Goal: Task Accomplishment & Management: Understand process/instructions

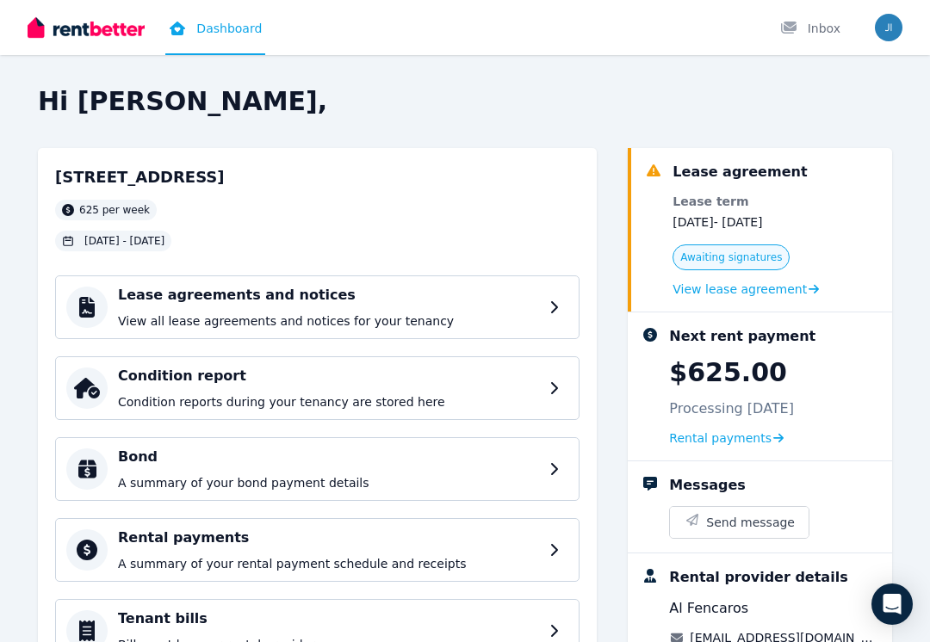
click at [161, 387] on div "Condition report Condition reports during your tenancy are stored here" at bounding box center [328, 388] width 421 height 45
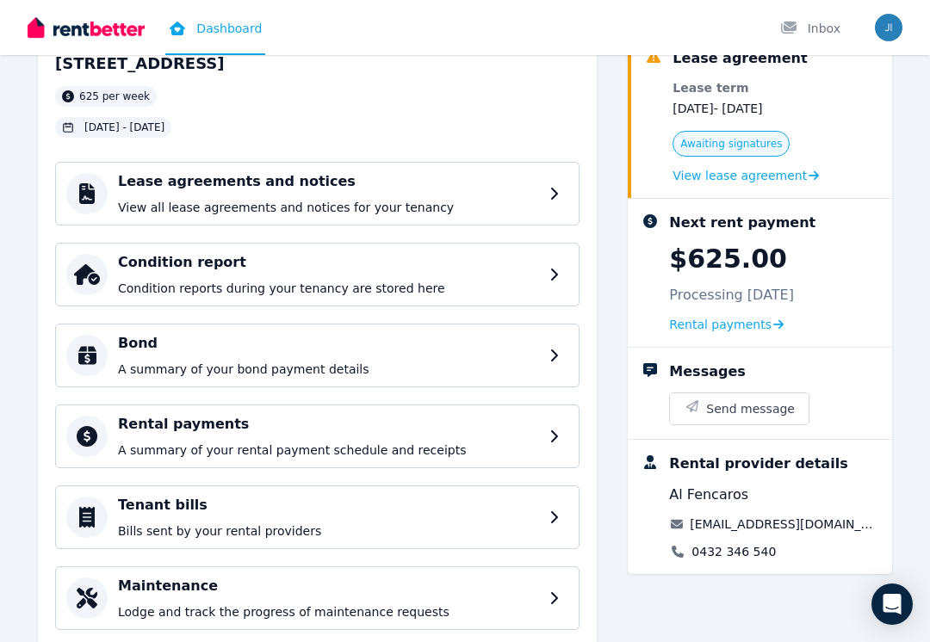
scroll to position [146, 0]
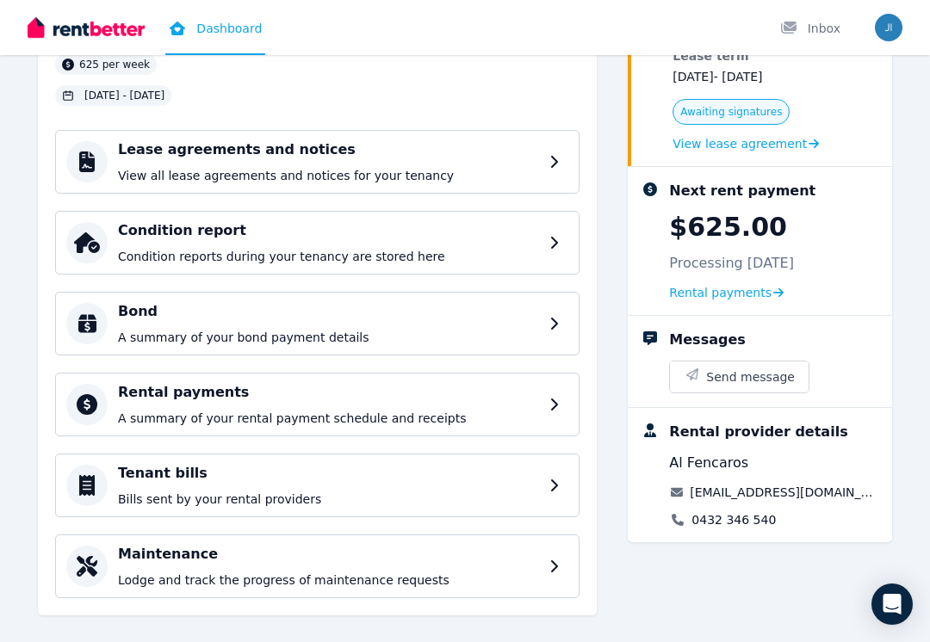
click at [139, 408] on div "Rental payments A summary of your rental payment schedule and receipts" at bounding box center [328, 404] width 421 height 45
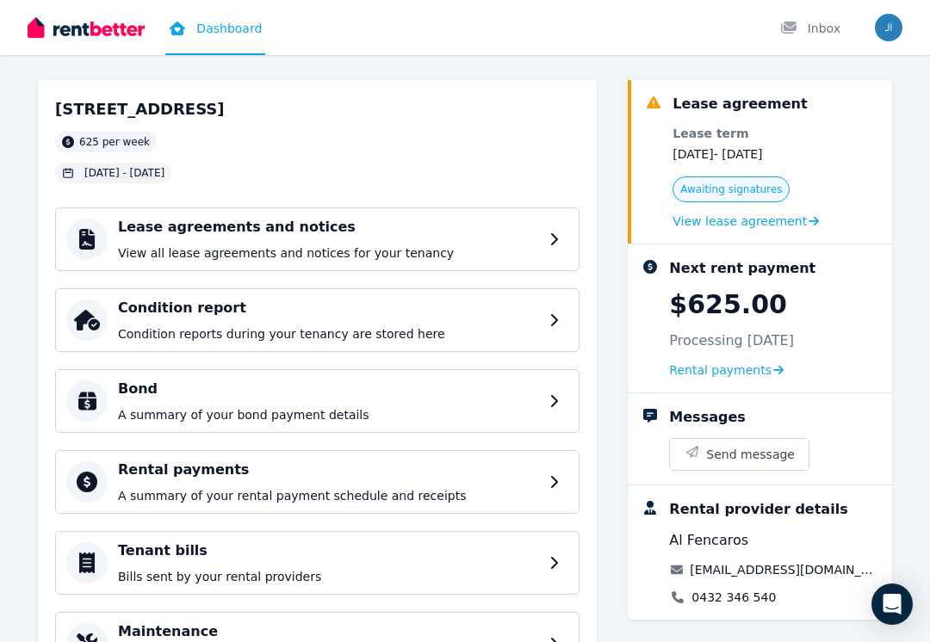
scroll to position [146, 0]
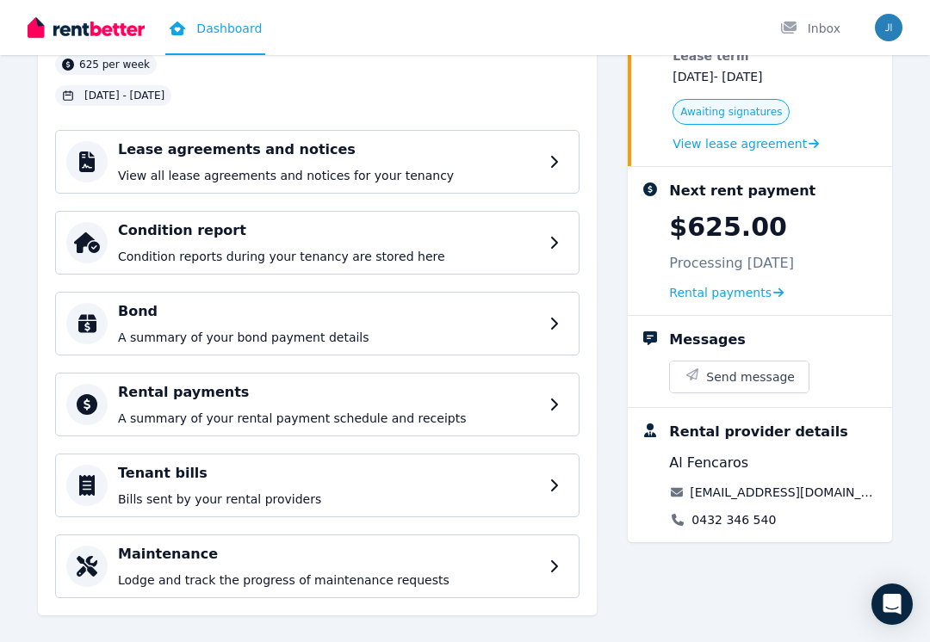
click at [183, 487] on div "Tenant bills Bills sent by your rental providers" at bounding box center [328, 485] width 421 height 45
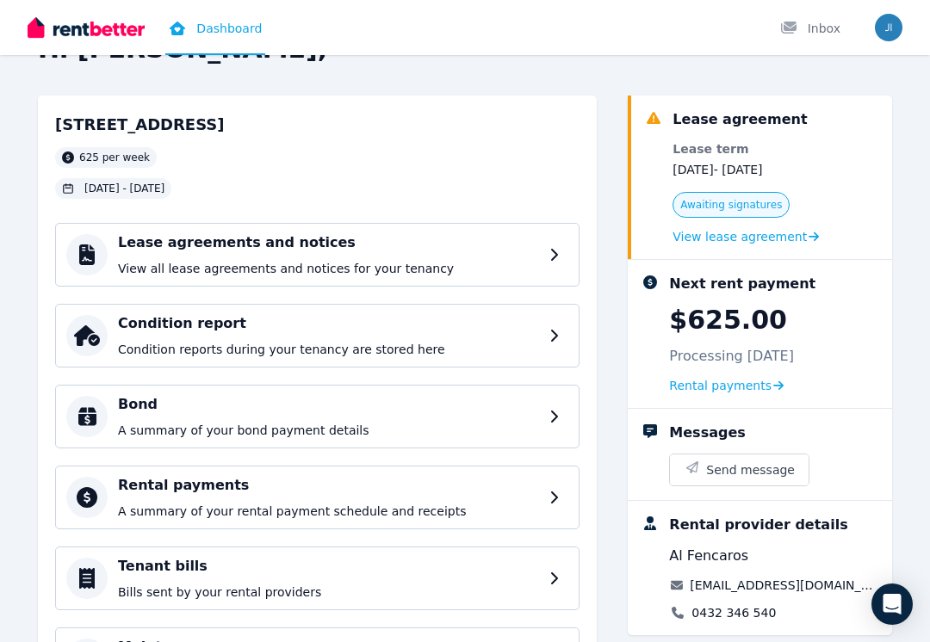
scroll to position [146, 0]
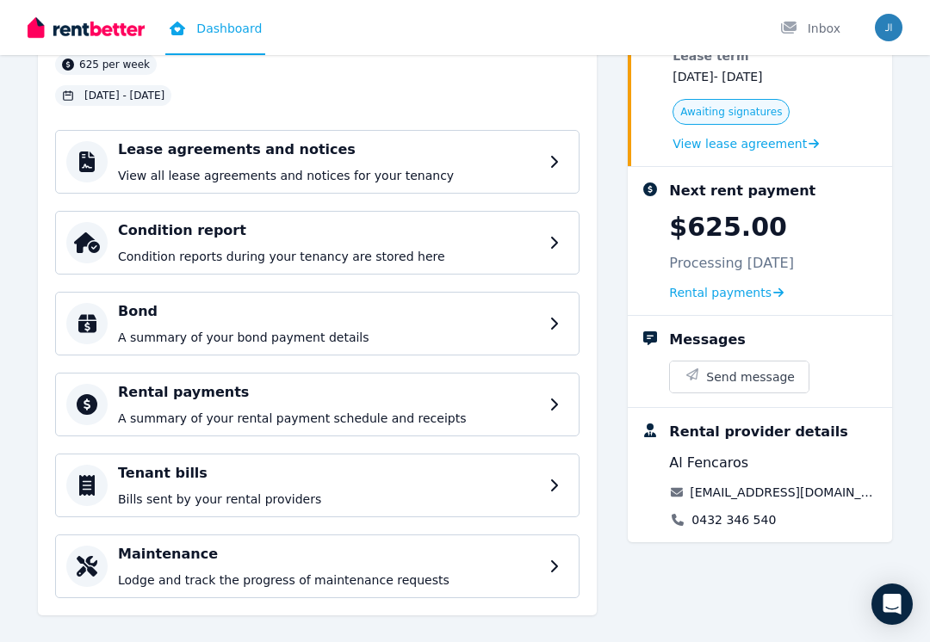
click at [151, 488] on div "Tenant bills Bills sent by your rental providers" at bounding box center [328, 485] width 421 height 45
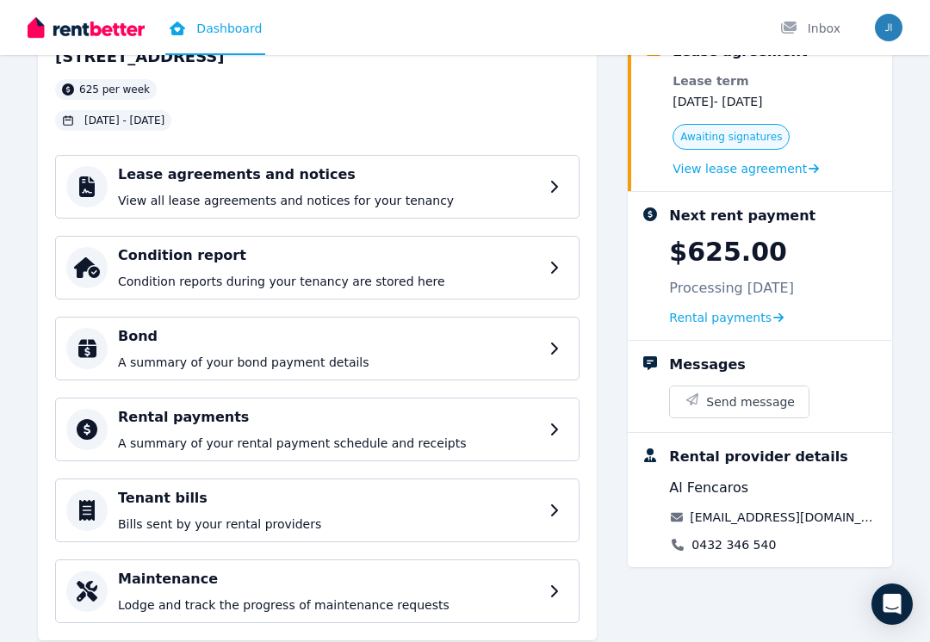
scroll to position [107, 0]
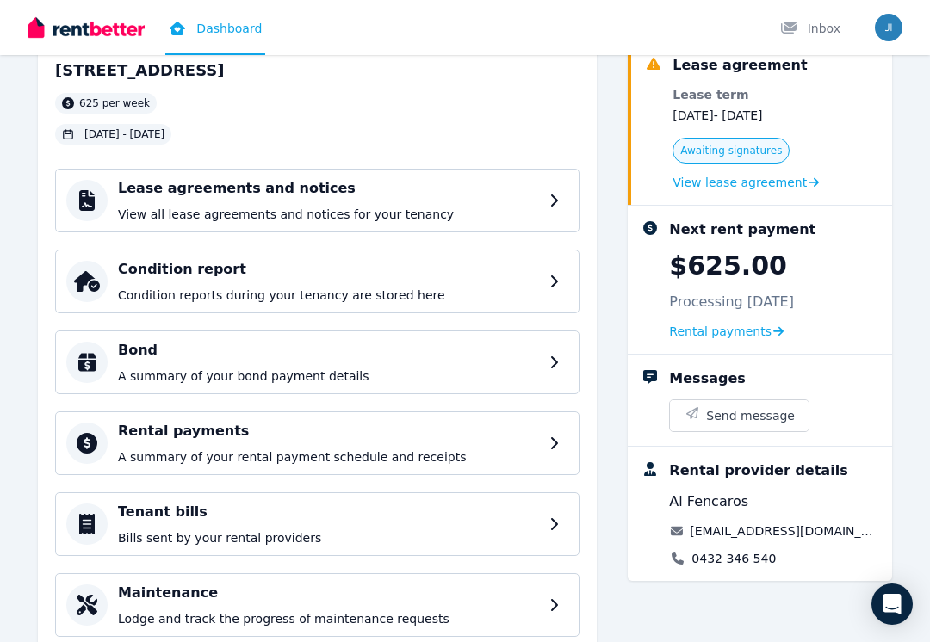
click at [129, 207] on p "View all lease agreements and notices for your tenancy" at bounding box center [328, 214] width 421 height 17
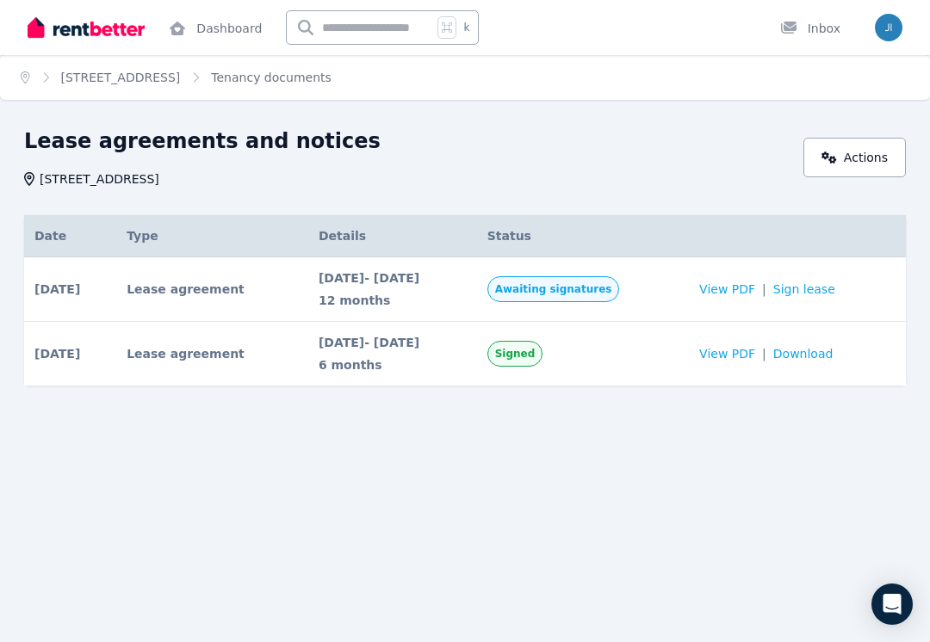
click at [561, 286] on span "Awaiting signatures" at bounding box center [553, 289] width 117 height 14
click at [827, 297] on link "Sign lease" at bounding box center [804, 289] width 62 height 17
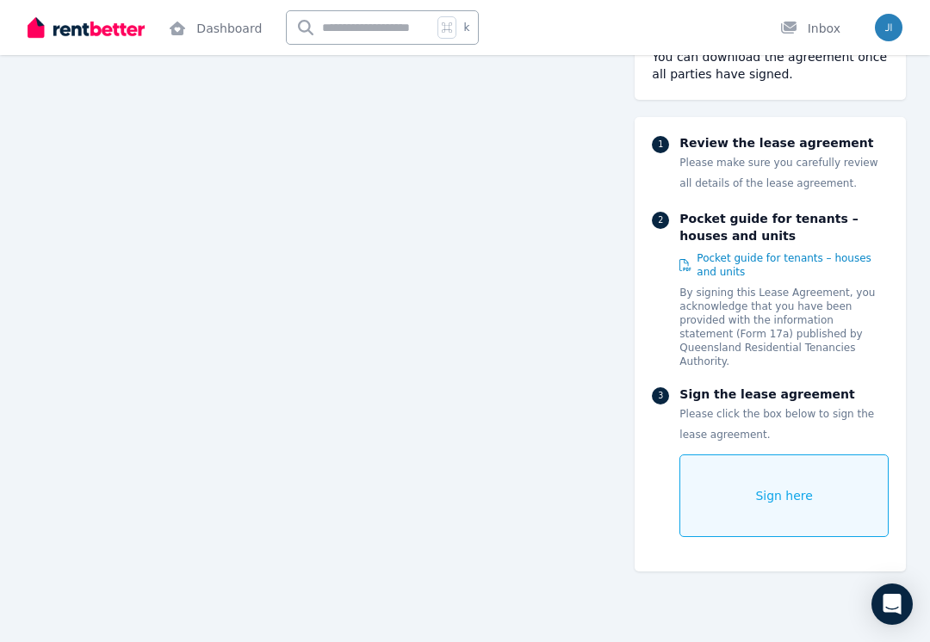
scroll to position [4138, 0]
